Goal: Transaction & Acquisition: Purchase product/service

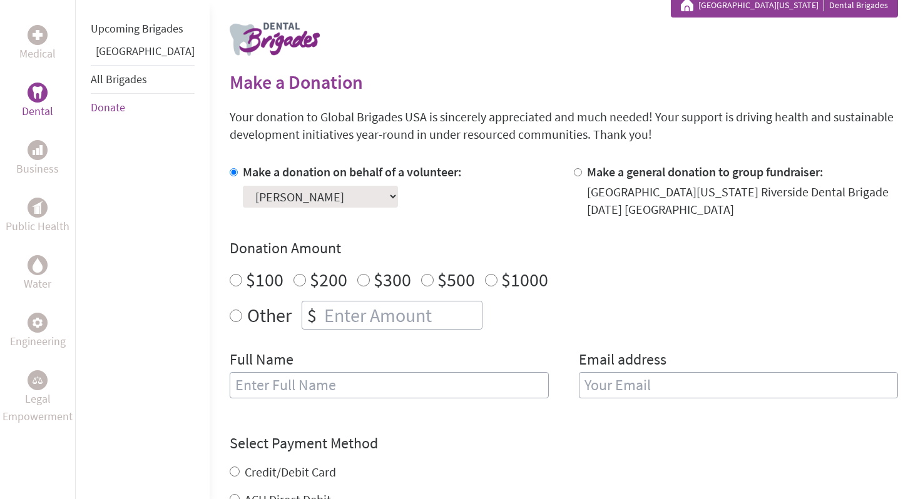
radio input "true"
click at [322, 317] on input "number" at bounding box center [402, 316] width 160 height 28
type input "1250"
click at [543, 322] on div "Other $ 1250" at bounding box center [564, 315] width 668 height 29
click at [426, 381] on input "text" at bounding box center [389, 385] width 319 height 26
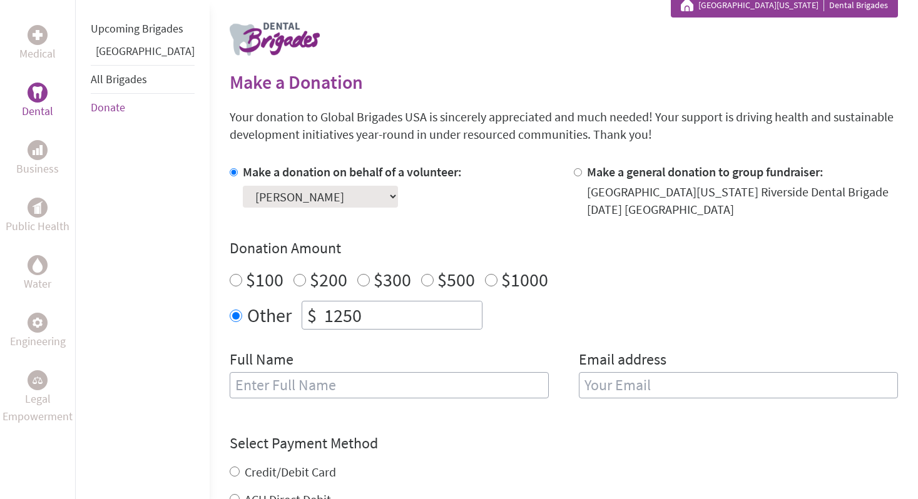
type input "[PERSON_NAME]"
type input "[EMAIL_ADDRESS][DOMAIN_NAME]"
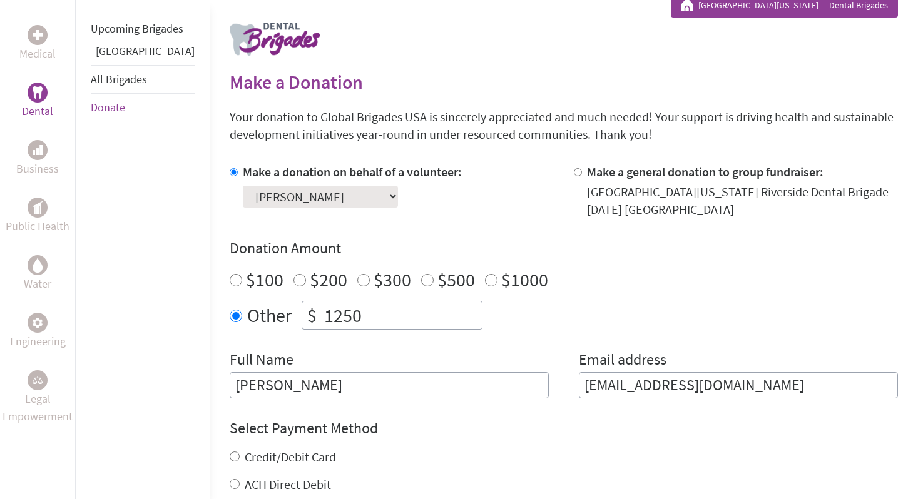
click at [533, 427] on h4 "Select Payment Method" at bounding box center [564, 429] width 668 height 20
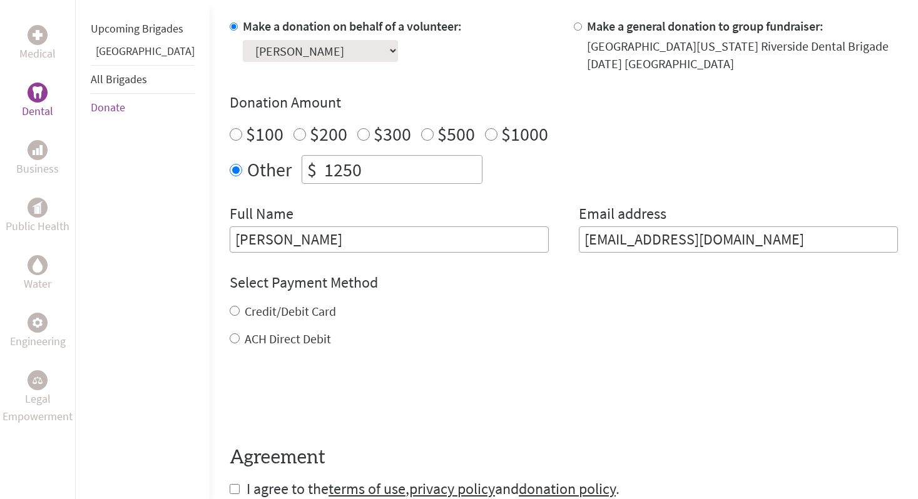
scroll to position [488, 0]
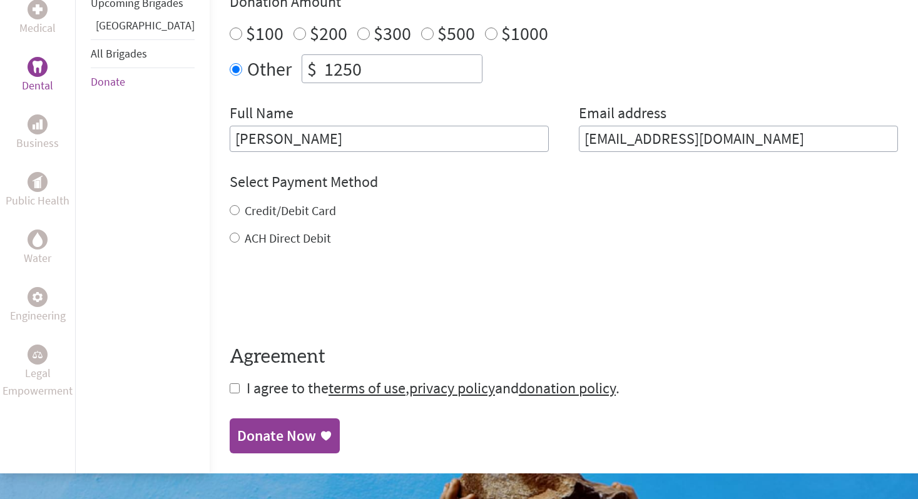
click at [230, 208] on input "Credit/Debit Card" at bounding box center [235, 210] width 10 height 10
radio input "true"
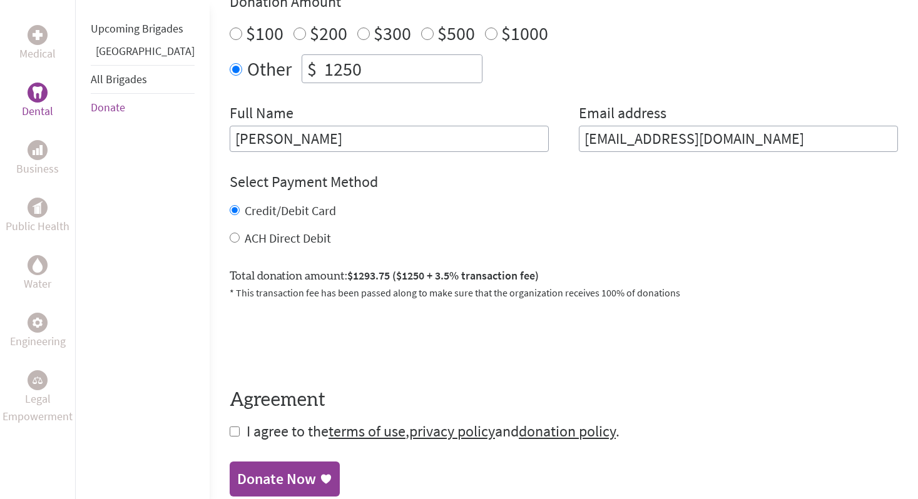
click at [230, 438] on form "Make a donation on behalf of a volunteer: Select a volunteer... [PERSON_NAME] G…" at bounding box center [564, 179] width 668 height 525
click at [230, 431] on input "checkbox" at bounding box center [235, 432] width 10 height 10
checkbox input "true"
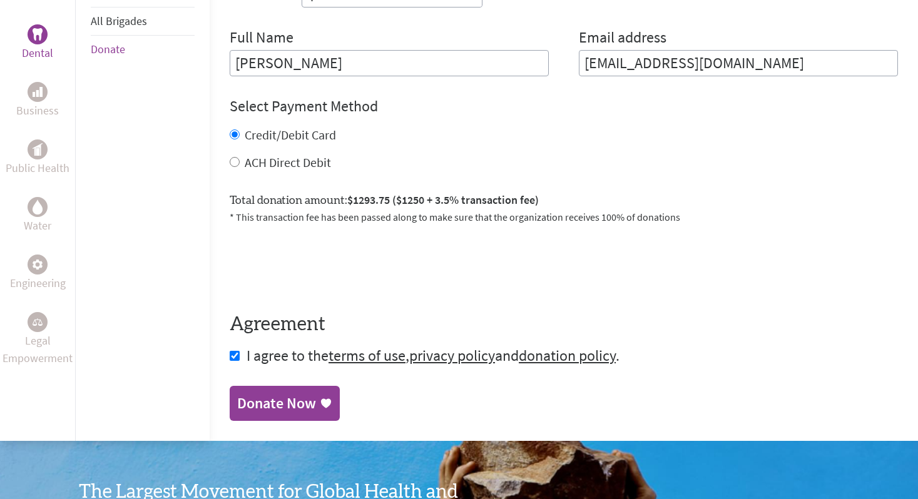
scroll to position [617, 0]
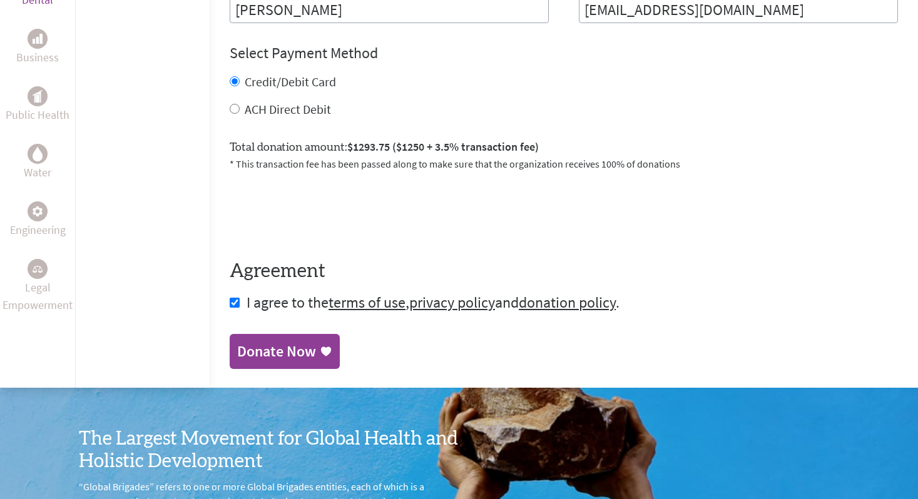
click at [252, 357] on div "Donate Now" at bounding box center [276, 352] width 79 height 20
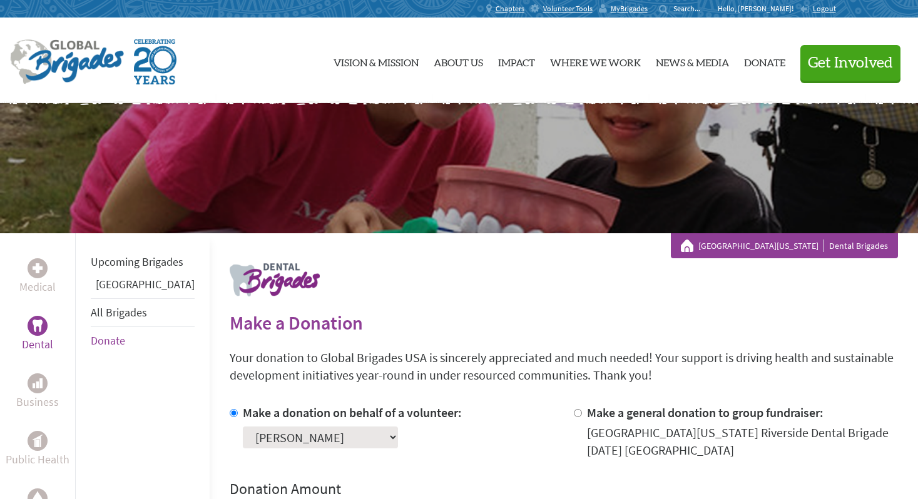
click at [48, 326] on link "Dental" at bounding box center [37, 335] width 31 height 38
